Goal: Manage account settings

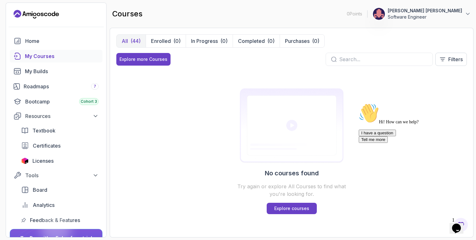
click at [459, 14] on p "Software Engineer" at bounding box center [425, 17] width 74 height 6
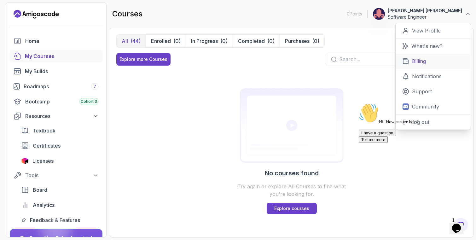
click at [425, 60] on p "Billing" at bounding box center [419, 61] width 14 height 8
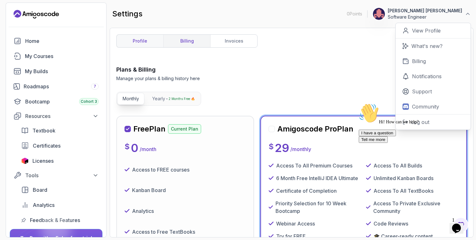
click at [147, 42] on link "profile" at bounding box center [140, 41] width 47 height 13
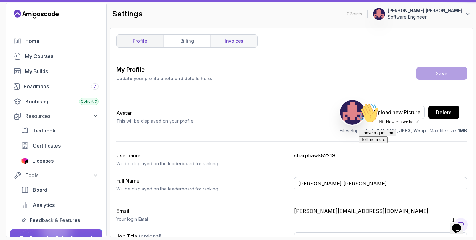
type input "Software Engineer"
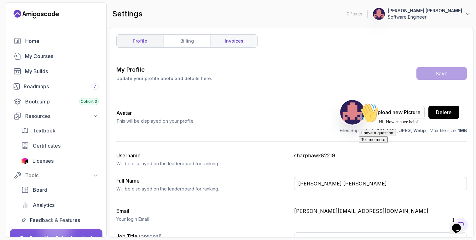
click at [239, 41] on link "invoices" at bounding box center [233, 41] width 47 height 13
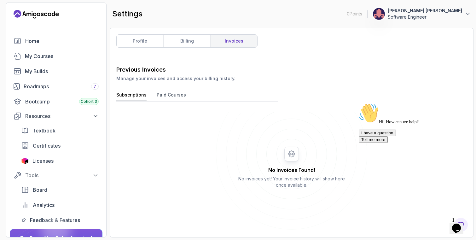
click at [175, 97] on button "Paid Courses" at bounding box center [171, 96] width 29 height 9
click at [132, 98] on button "Subscriptions" at bounding box center [131, 96] width 30 height 9
click at [168, 98] on button "Paid Courses" at bounding box center [171, 96] width 29 height 9
click at [53, 60] on link "My Courses" at bounding box center [56, 56] width 93 height 13
